Goal: Register for event/course

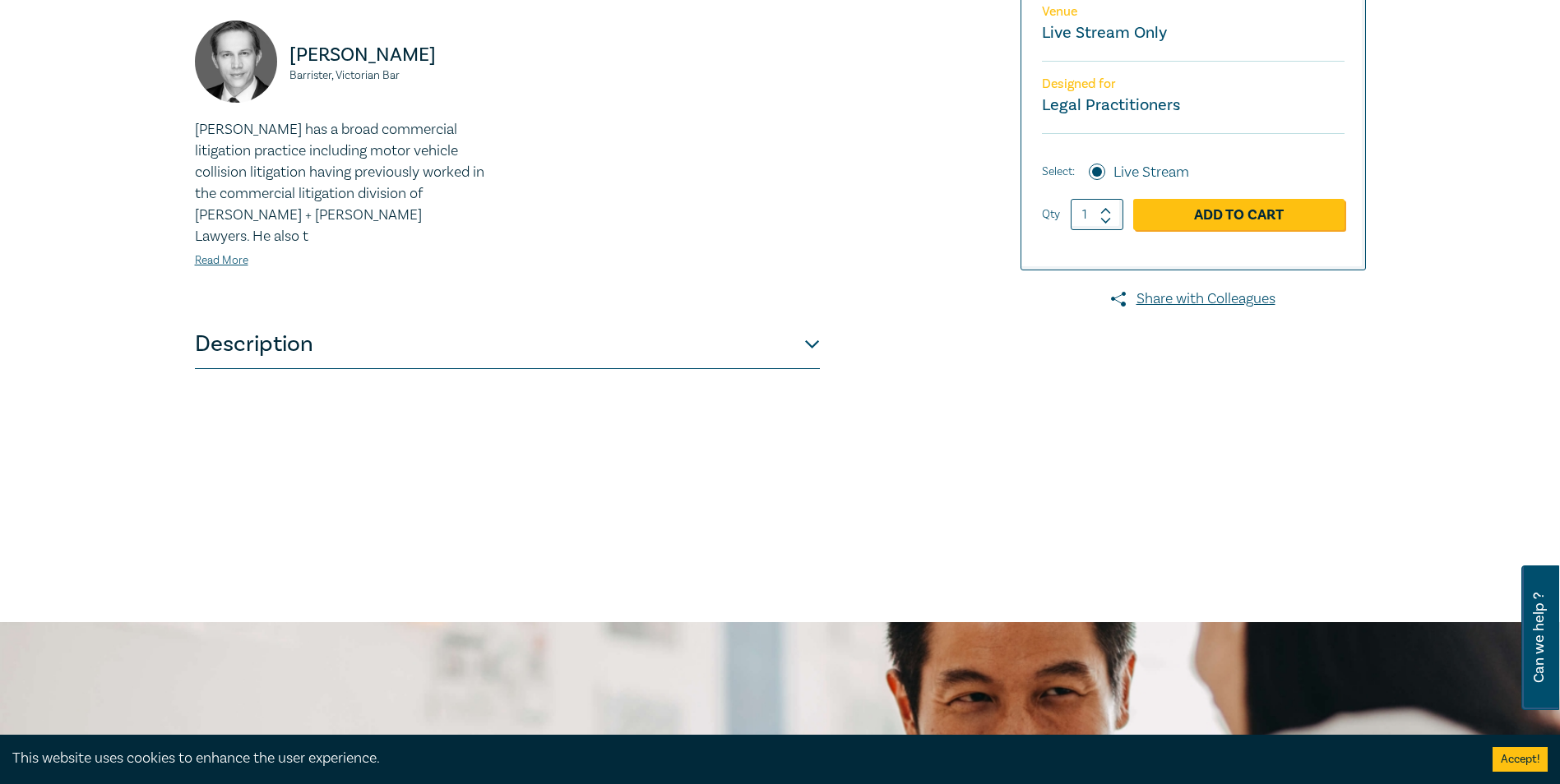
scroll to position [246, 0]
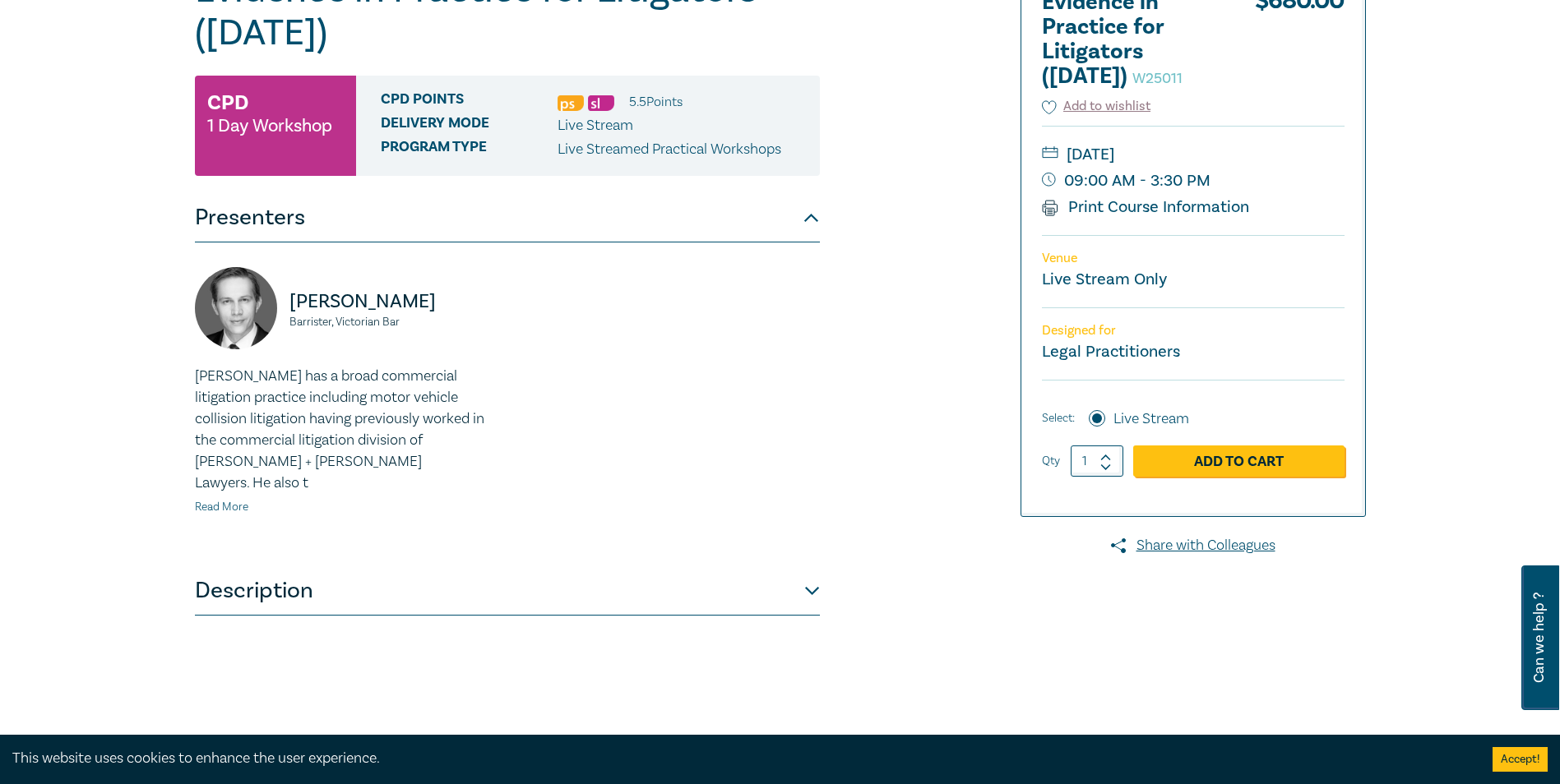
click at [215, 500] on link "Read More" at bounding box center [222, 508] width 53 height 15
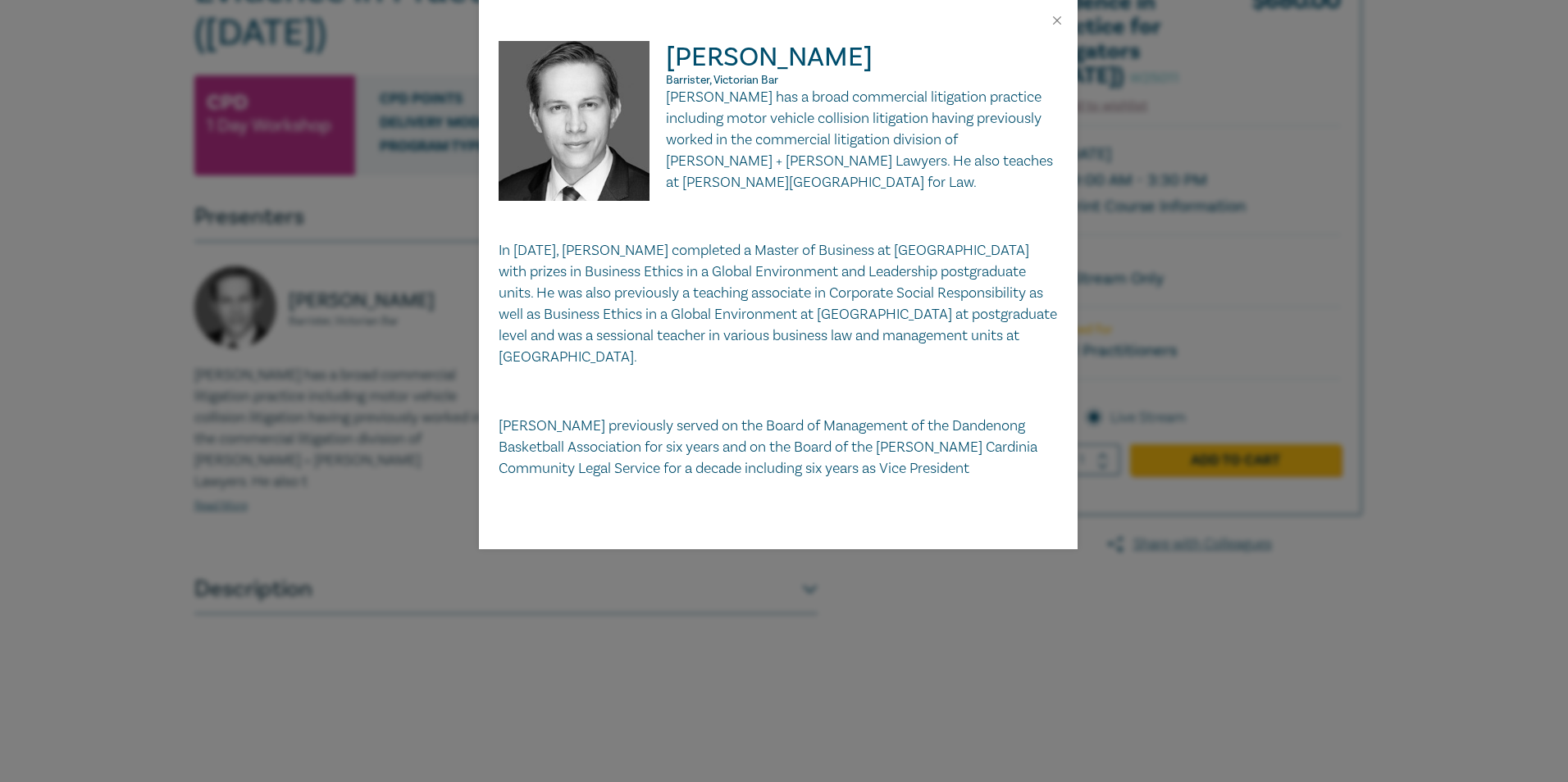
drag, startPoint x: 850, startPoint y: 321, endPoint x: 773, endPoint y: 343, distance: 80.1
click at [773, 343] on p "In 2013, Brad completed a Master of Business at Monash University with prizes i…" at bounding box center [778, 303] width 559 height 128
click at [209, 483] on div "Bradley Wright Barrister, Victorian Bar Brad has a broad commercial litigation …" at bounding box center [784, 391] width 1568 height 782
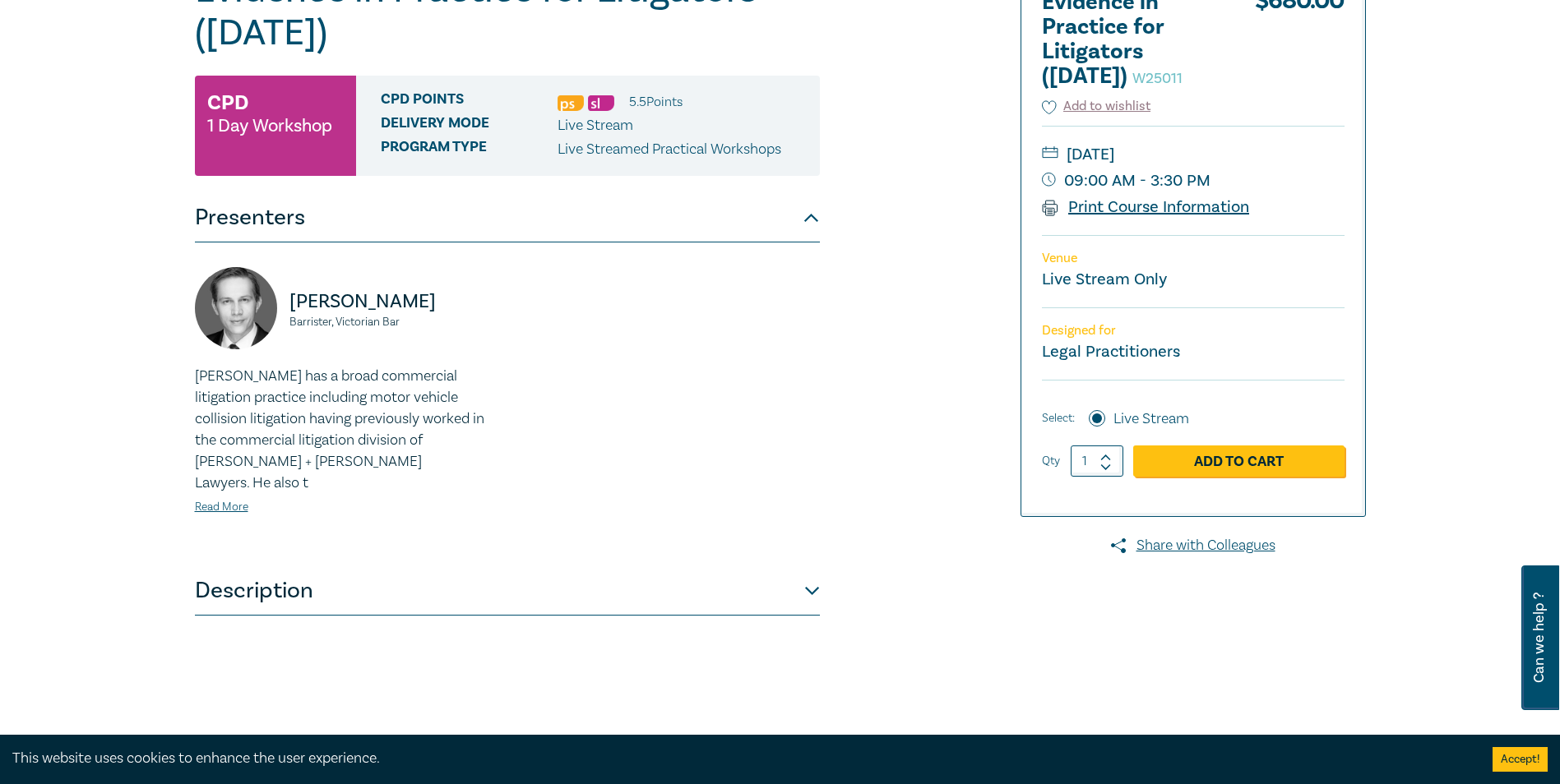
click at [1134, 209] on link "Print Course Information" at bounding box center [1146, 207] width 208 height 22
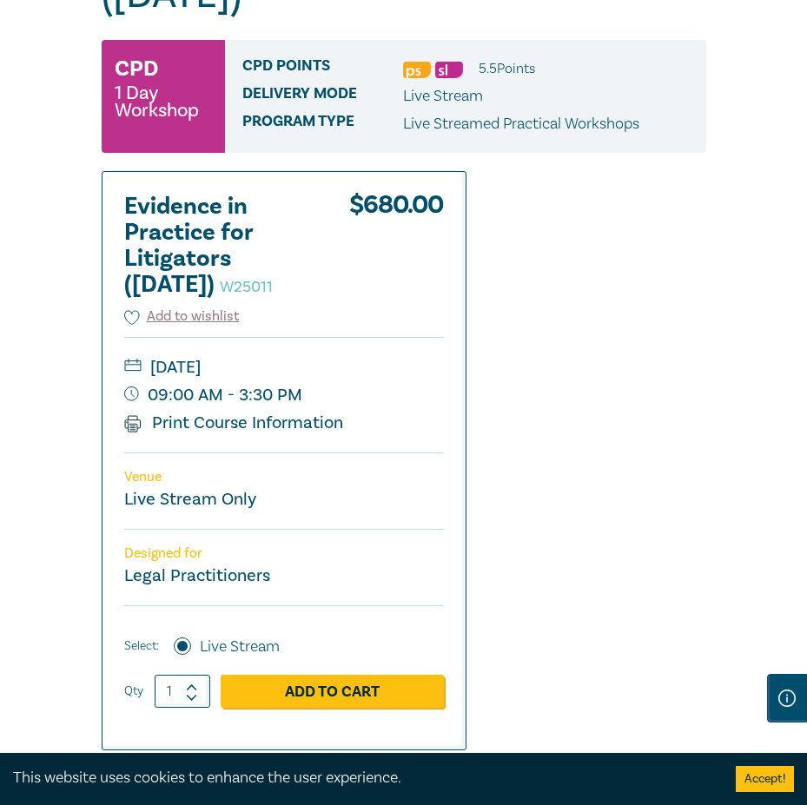
scroll to position [323, 0]
